Goal: Task Accomplishment & Management: Manage account settings

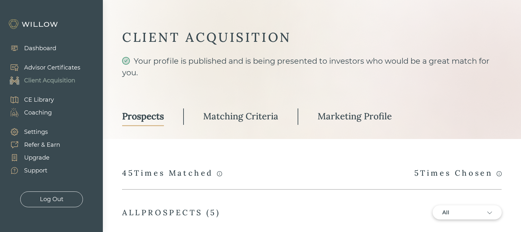
select select "3"
select select "7"
select select "2"
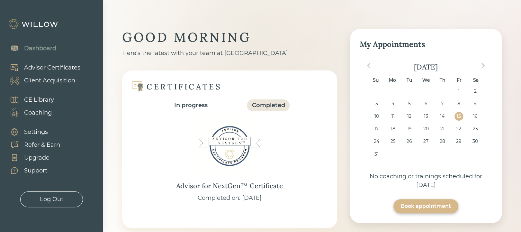
click at [61, 81] on div "Client Acquisition" at bounding box center [49, 80] width 51 height 9
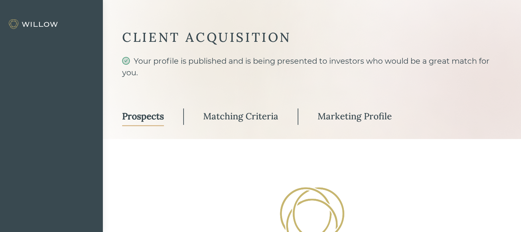
select select "3"
select select "7"
select select "2"
